Goal: Navigation & Orientation: Find specific page/section

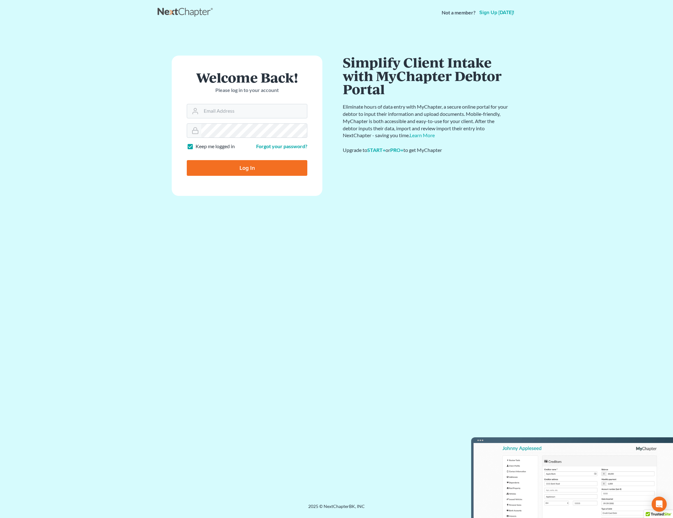
type input "[PERSON_NAME][EMAIL_ADDRESS][DOMAIN_NAME]"
click at [217, 168] on input "Log In" at bounding box center [247, 168] width 120 height 16
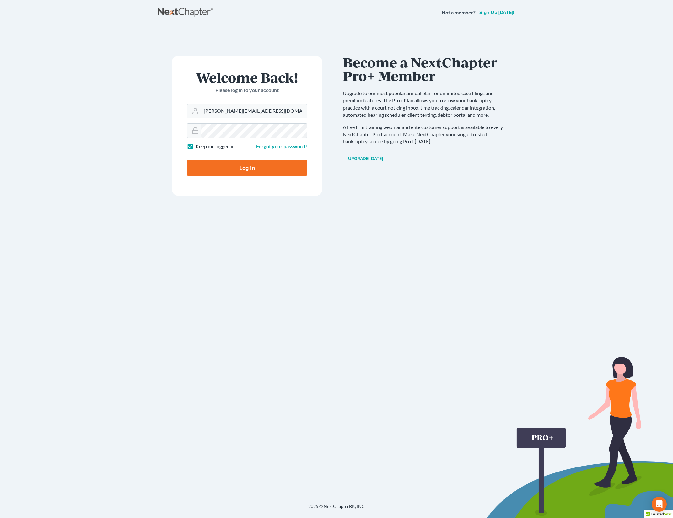
type input "Thinking..."
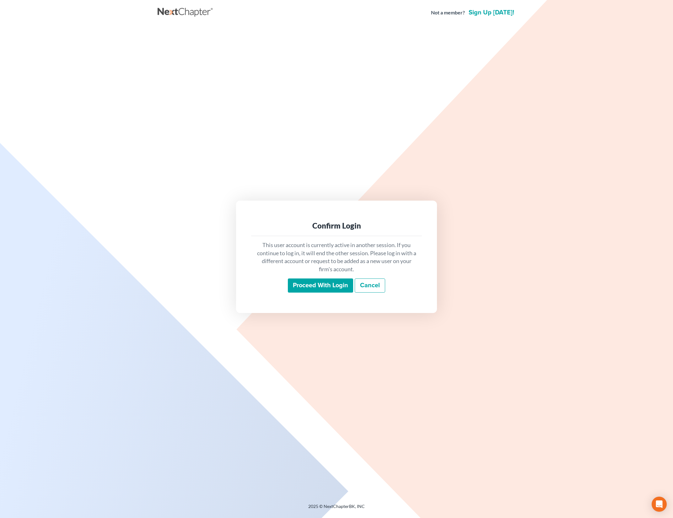
click at [330, 282] on input "Proceed with login" at bounding box center [320, 285] width 65 height 14
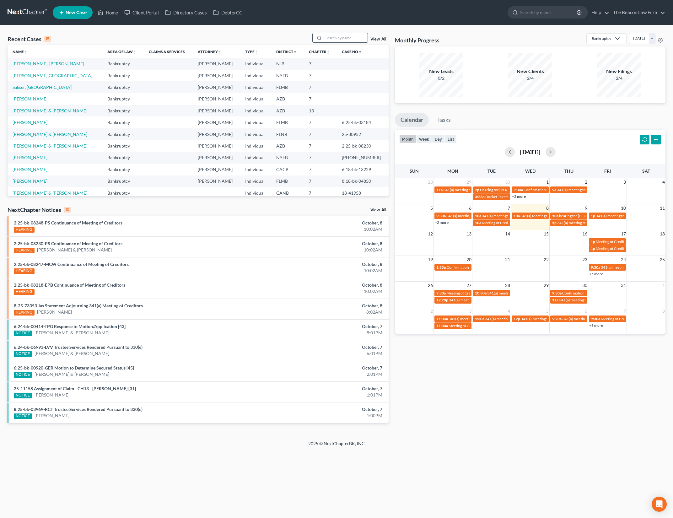
click at [353, 35] on input "search" at bounding box center [345, 37] width 44 height 9
type input "[PERSON_NAME]"
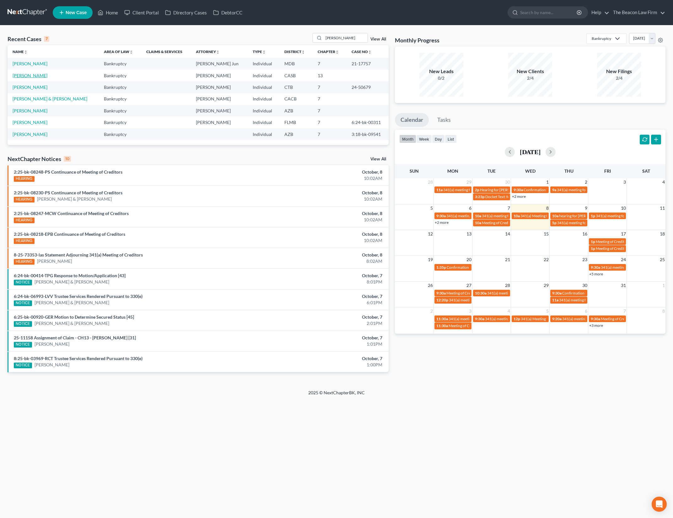
click at [33, 76] on link "[PERSON_NAME]" at bounding box center [30, 75] width 35 height 5
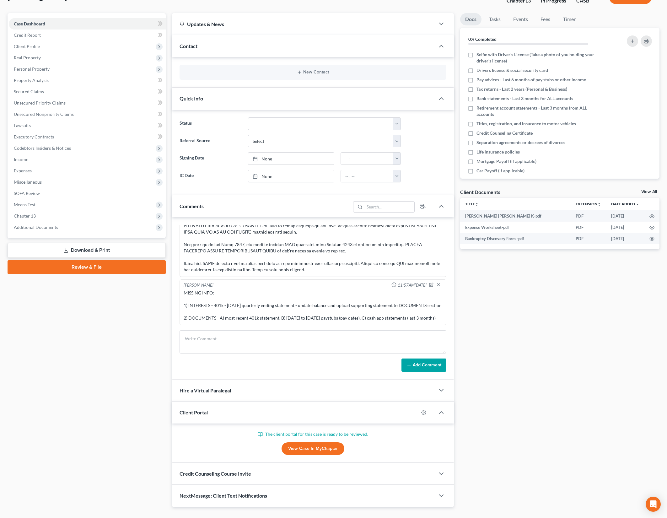
scroll to position [60, 0]
